Goal: Task Accomplishment & Management: Manage account settings

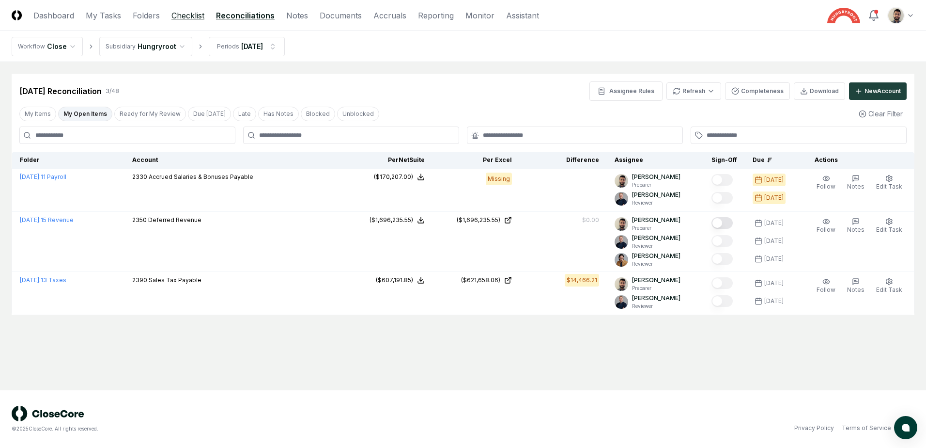
click at [193, 17] on link "Checklist" at bounding box center [188, 16] width 33 height 12
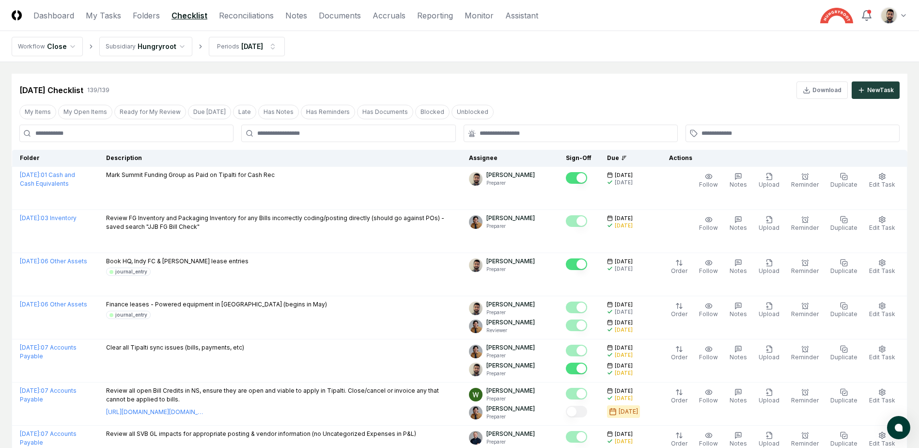
click at [89, 113] on button "My Open Items" at bounding box center [85, 112] width 54 height 15
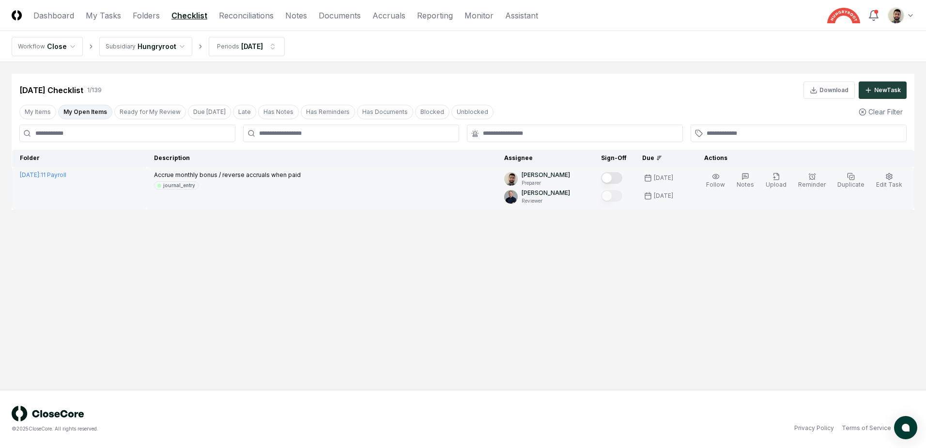
click at [623, 176] on button "Mark complete" at bounding box center [611, 178] width 21 height 12
click at [196, 16] on link "Checklist" at bounding box center [190, 16] width 36 height 12
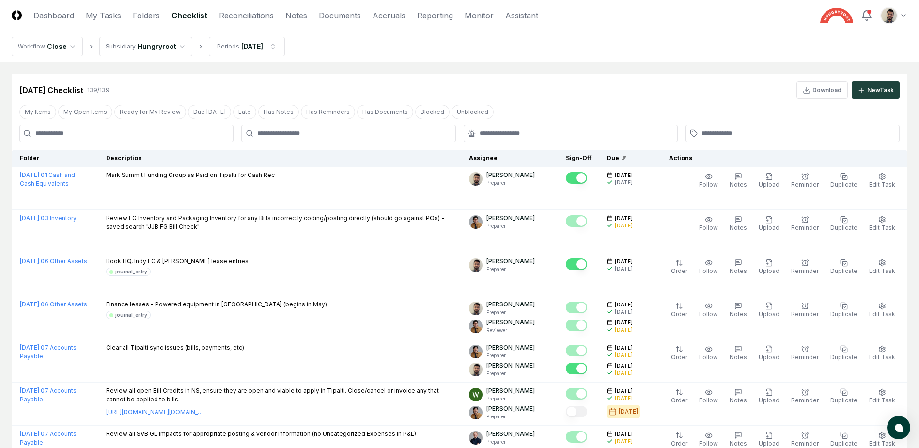
click at [186, 15] on link "Checklist" at bounding box center [190, 16] width 36 height 12
click at [76, 111] on button "My Open Items" at bounding box center [85, 112] width 54 height 15
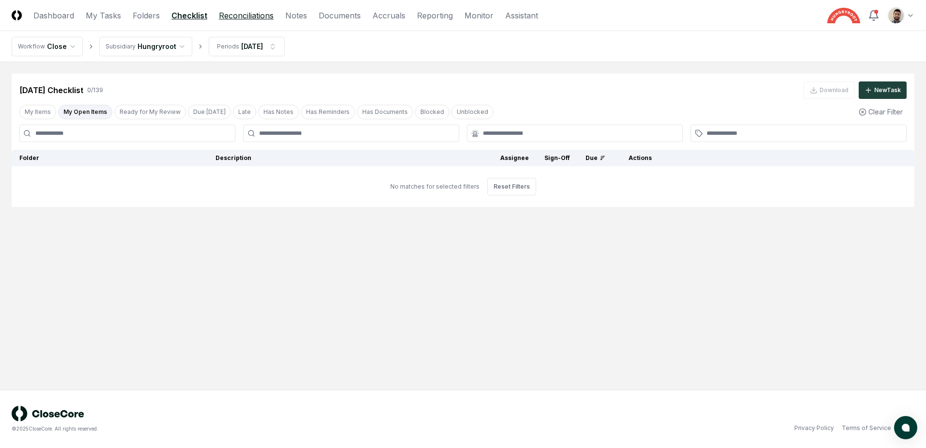
click at [248, 17] on link "Reconciliations" at bounding box center [246, 16] width 55 height 12
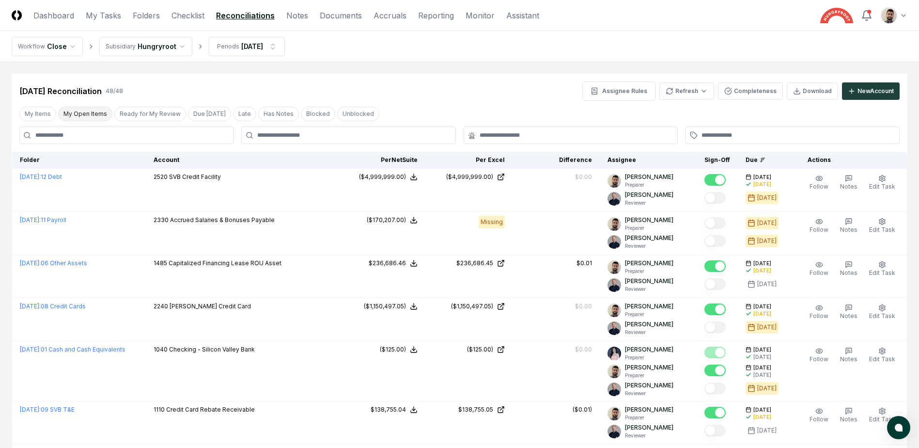
click at [90, 110] on button "My Open Items" at bounding box center [85, 114] width 54 height 15
